Goal: Task Accomplishment & Management: Manage account settings

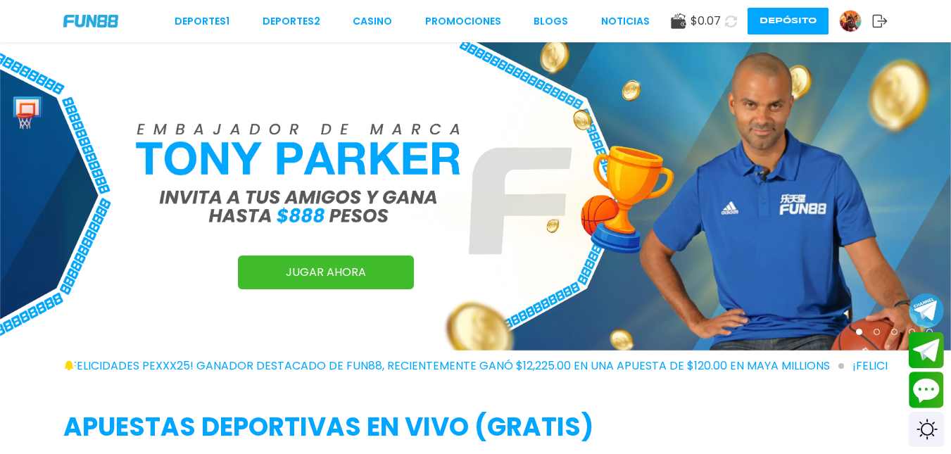
click at [851, 27] on img at bounding box center [850, 21] width 21 height 21
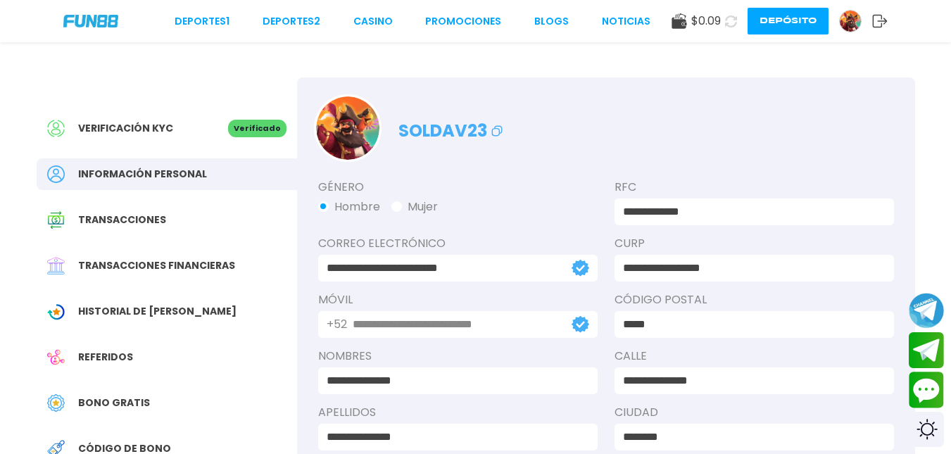
click at [185, 268] on span "Transacciones financieras" at bounding box center [156, 265] width 157 height 15
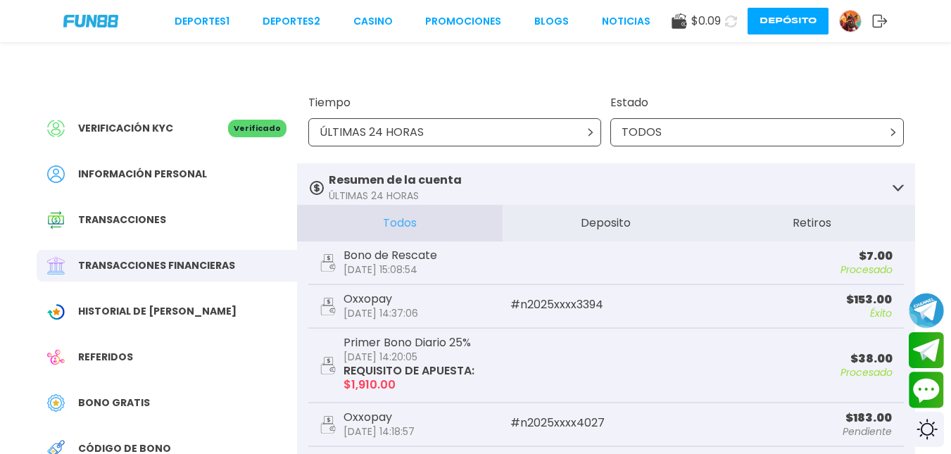
click at [472, 132] on div "ÚLTIMAS 24 HORAS" at bounding box center [455, 132] width 294 height 28
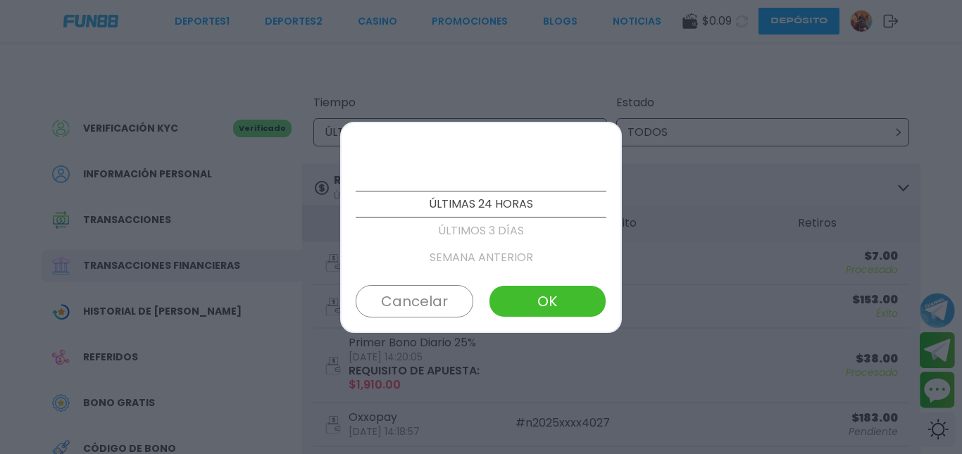
click at [472, 132] on div "ÚLTIMAS 24 HORAS ÚLTIMOS 3 DÍAS SEMANA ANTERIOR ESTE MES MES ANTERIOR ÚLTIMOS 3…" at bounding box center [481, 227] width 282 height 211
click at [836, 253] on div at bounding box center [481, 227] width 962 height 454
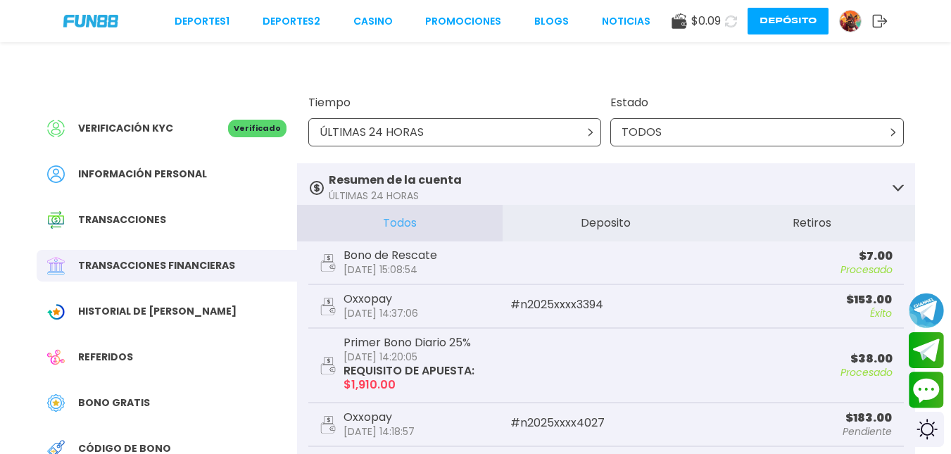
click at [562, 137] on div "ÚLTIMAS 24 HORAS" at bounding box center [455, 132] width 294 height 28
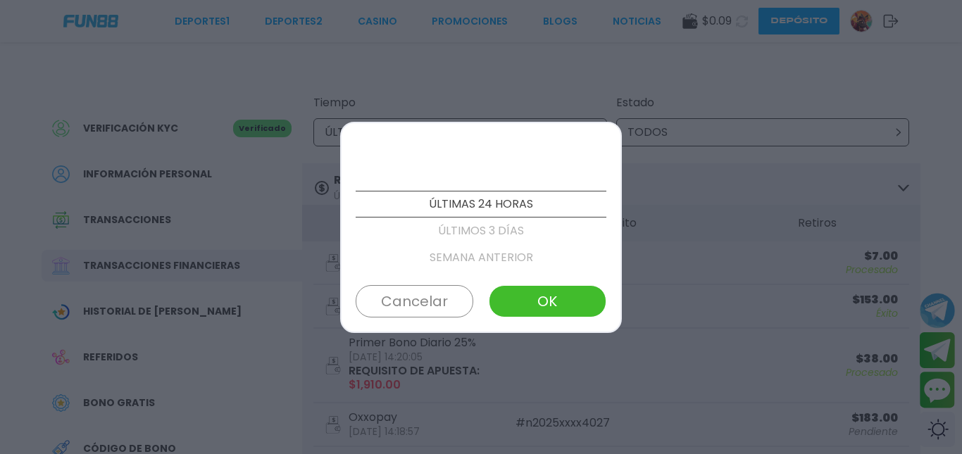
click at [518, 237] on p "ÚLTIMOS 3 DÍAS" at bounding box center [480, 231] width 251 height 27
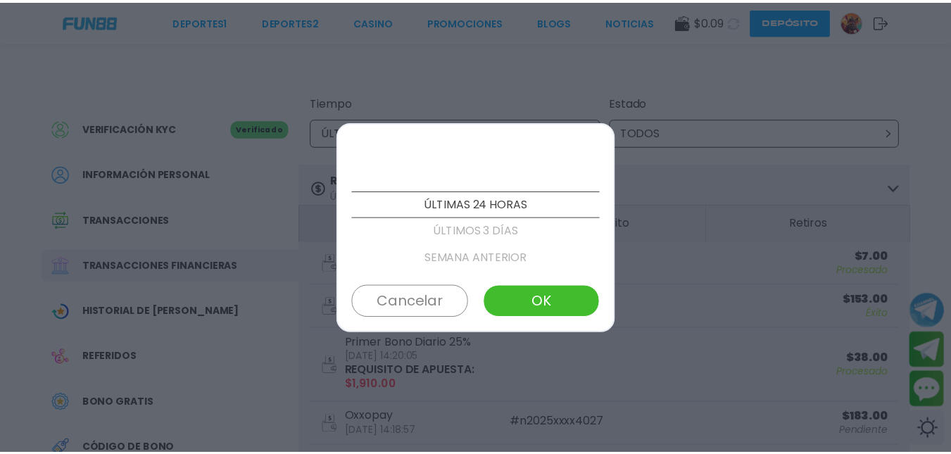
scroll to position [27, 0]
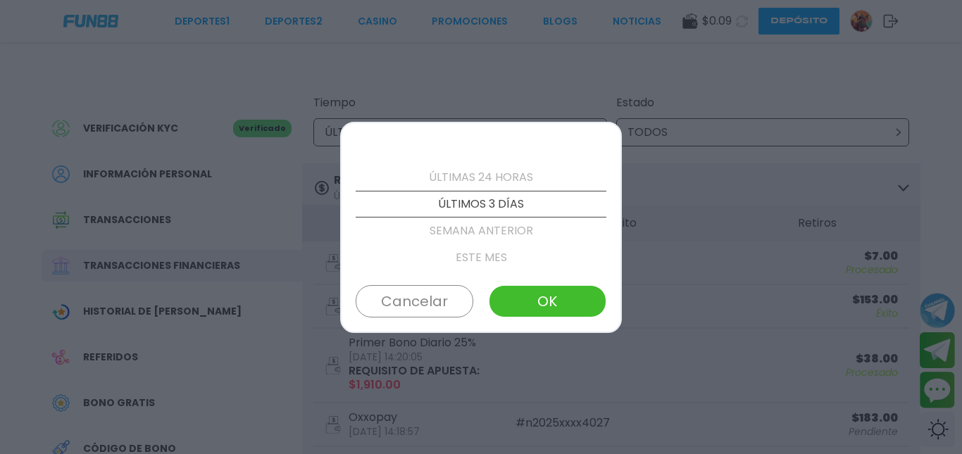
click at [538, 298] on button "OK" at bounding box center [548, 301] width 118 height 32
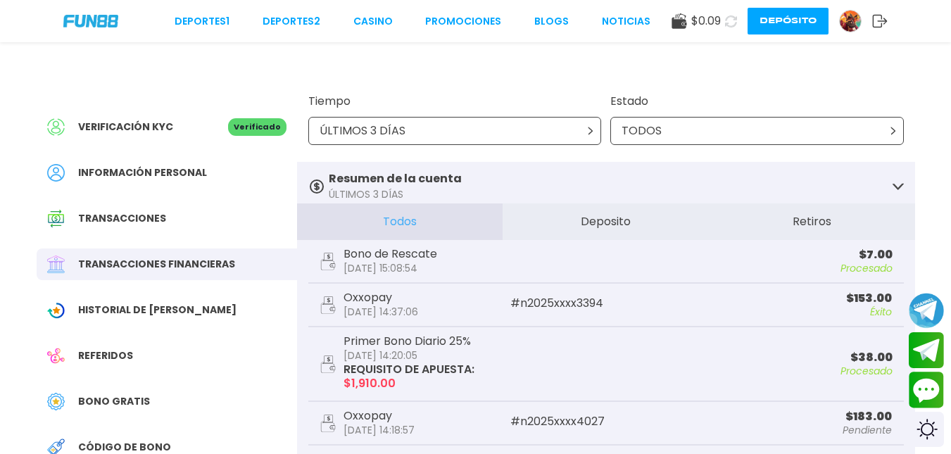
scroll to position [0, 0]
